Goal: Task Accomplishment & Management: Use online tool/utility

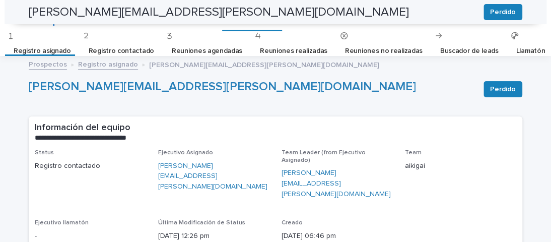
scroll to position [177, 0]
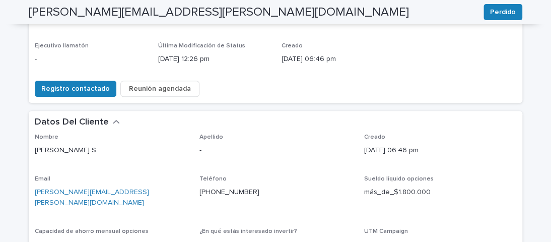
click at [35, 81] on button "Registro contactado" at bounding box center [76, 89] width 82 height 16
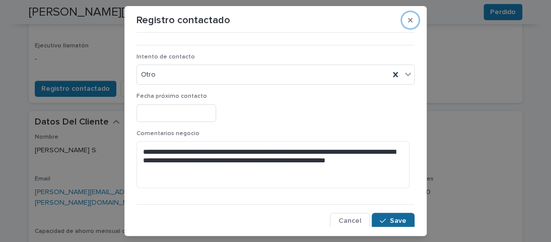
click at [380, 219] on div "button" at bounding box center [385, 220] width 10 height 7
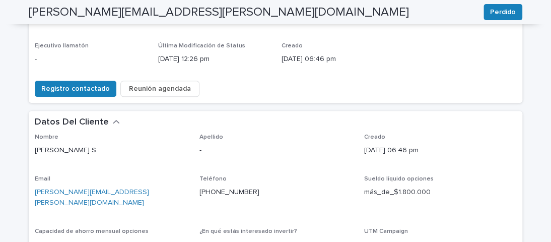
click at [35, 81] on button "Registro contactado" at bounding box center [76, 89] width 82 height 16
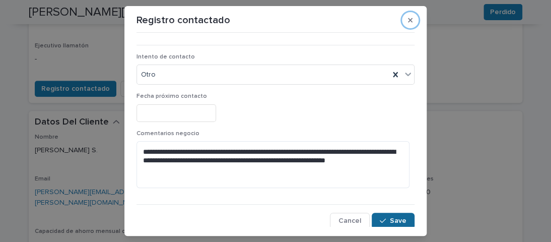
click at [390, 217] on span "Save" at bounding box center [398, 220] width 17 height 7
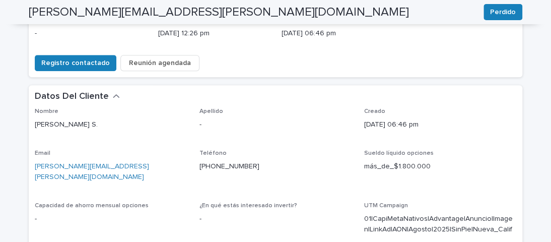
scroll to position [202, 0]
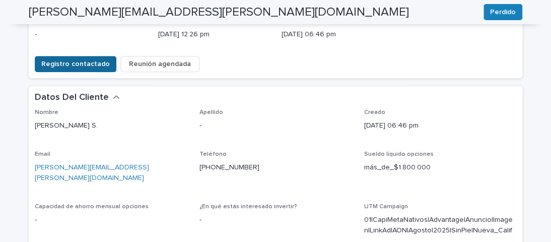
click at [92, 59] on span "Registro contactado" at bounding box center [75, 64] width 69 height 10
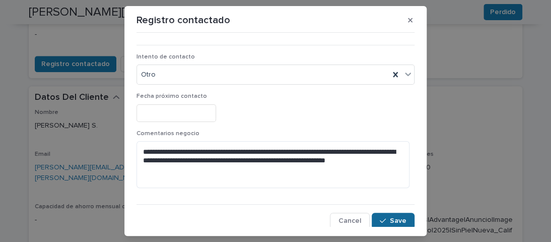
click at [390, 220] on span "Save" at bounding box center [398, 220] width 17 height 7
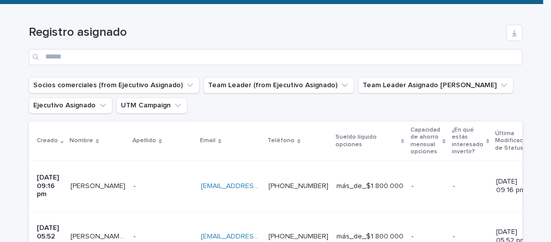
scroll to position [234, 0]
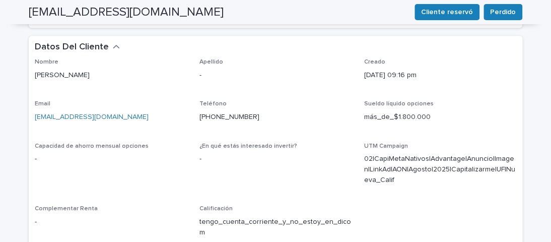
scroll to position [202, 0]
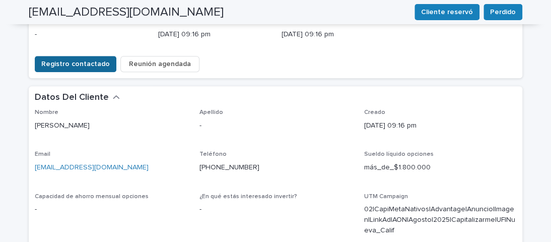
click at [81, 59] on span "Registro contactado" at bounding box center [75, 64] width 69 height 10
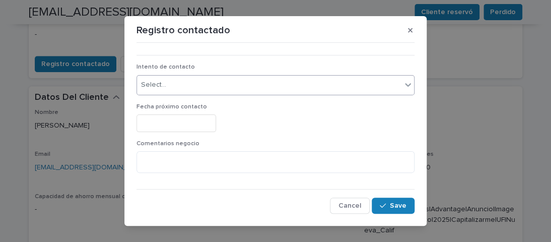
click at [349, 87] on div "Select..." at bounding box center [269, 85] width 265 height 17
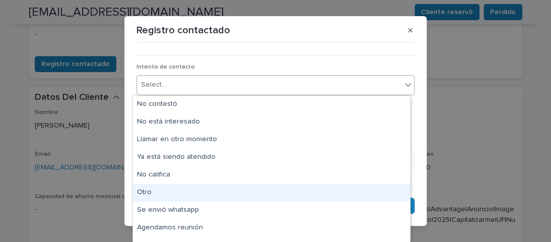
click at [162, 190] on div "Otro" at bounding box center [271, 193] width 277 height 18
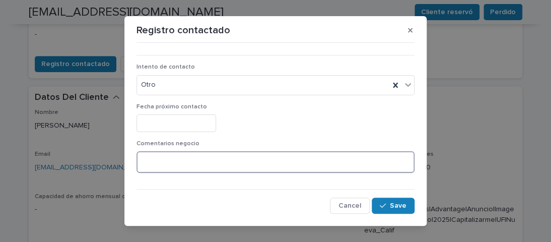
click at [185, 159] on textarea at bounding box center [276, 162] width 278 height 22
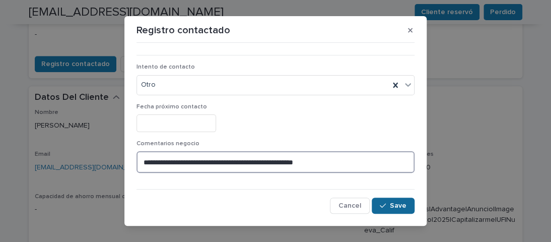
type textarea "**********"
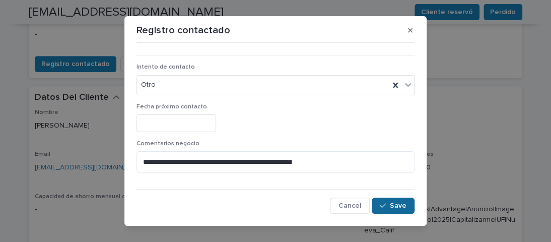
click at [383, 204] on div "button" at bounding box center [385, 205] width 10 height 7
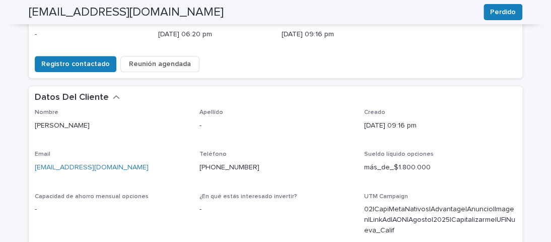
scroll to position [200, 0]
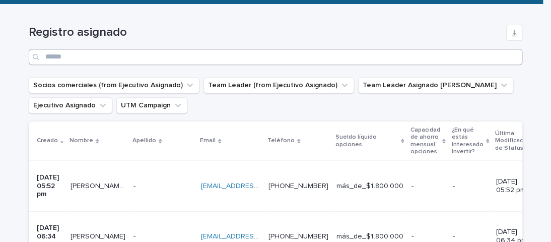
scroll to position [183, 0]
